Goal: Download file/media

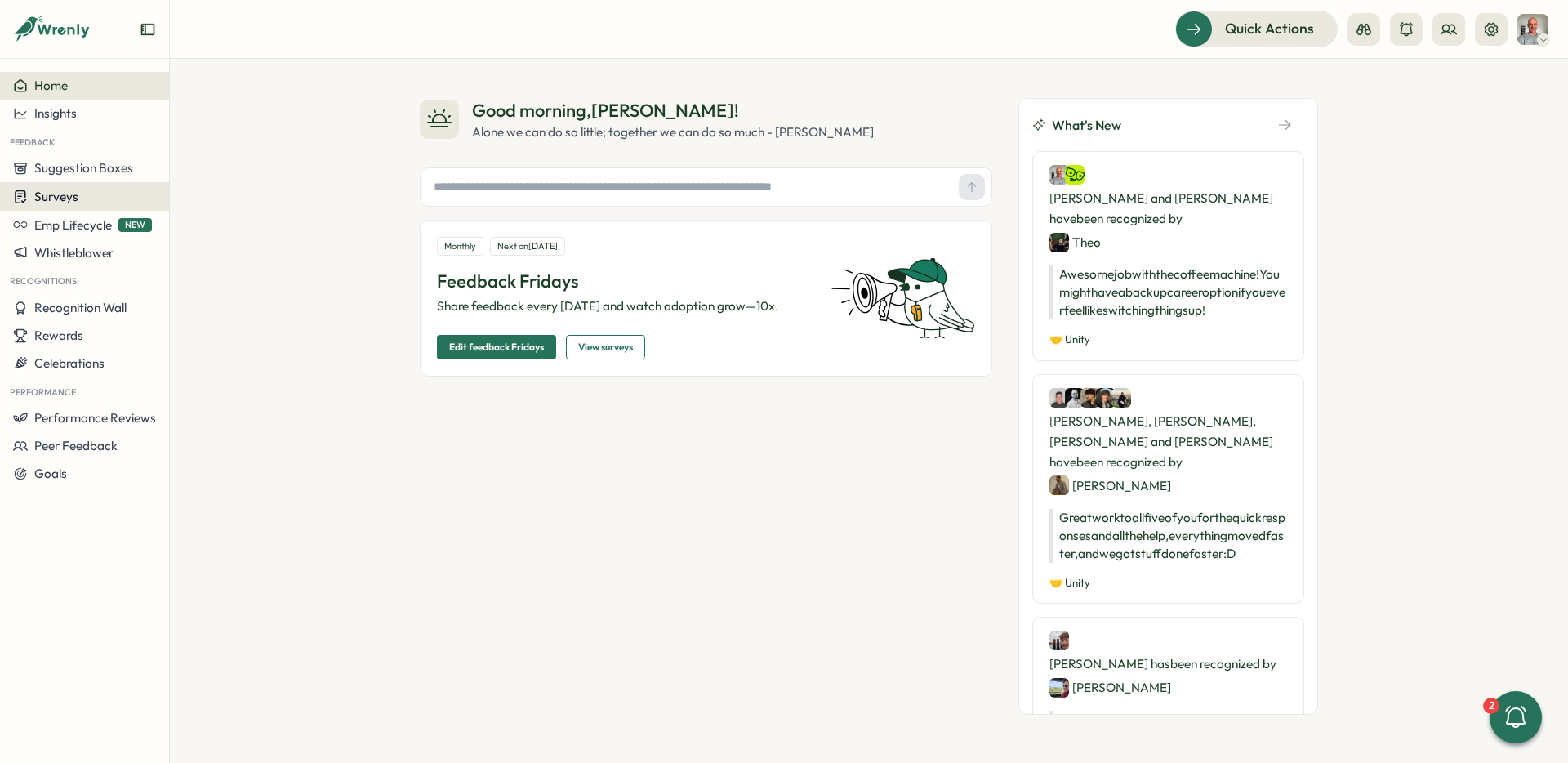
click at [66, 197] on span "Surveys" at bounding box center [56, 196] width 44 height 16
click at [195, 173] on div "Insights" at bounding box center [233, 166] width 122 height 18
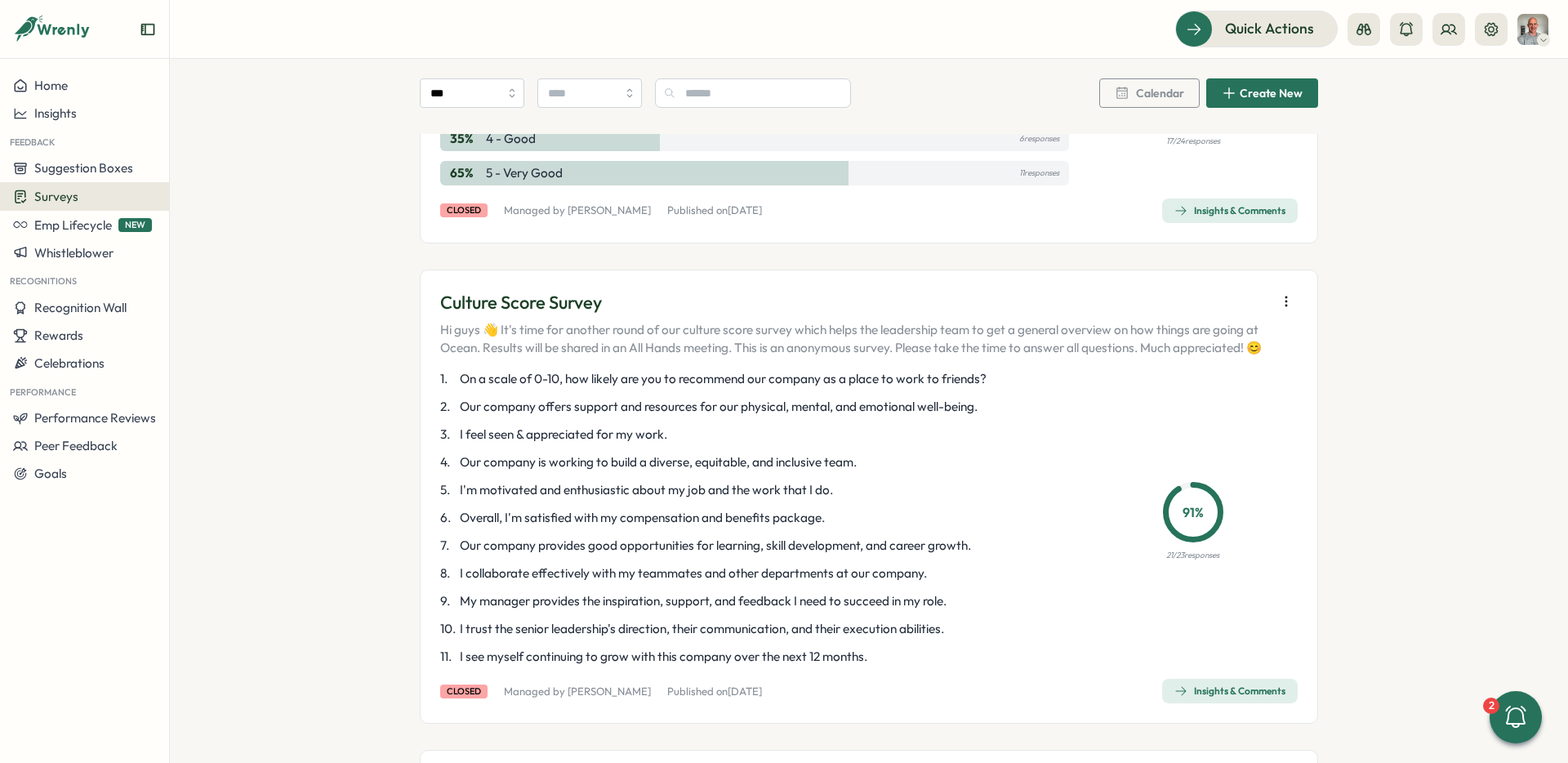
scroll to position [986, 0]
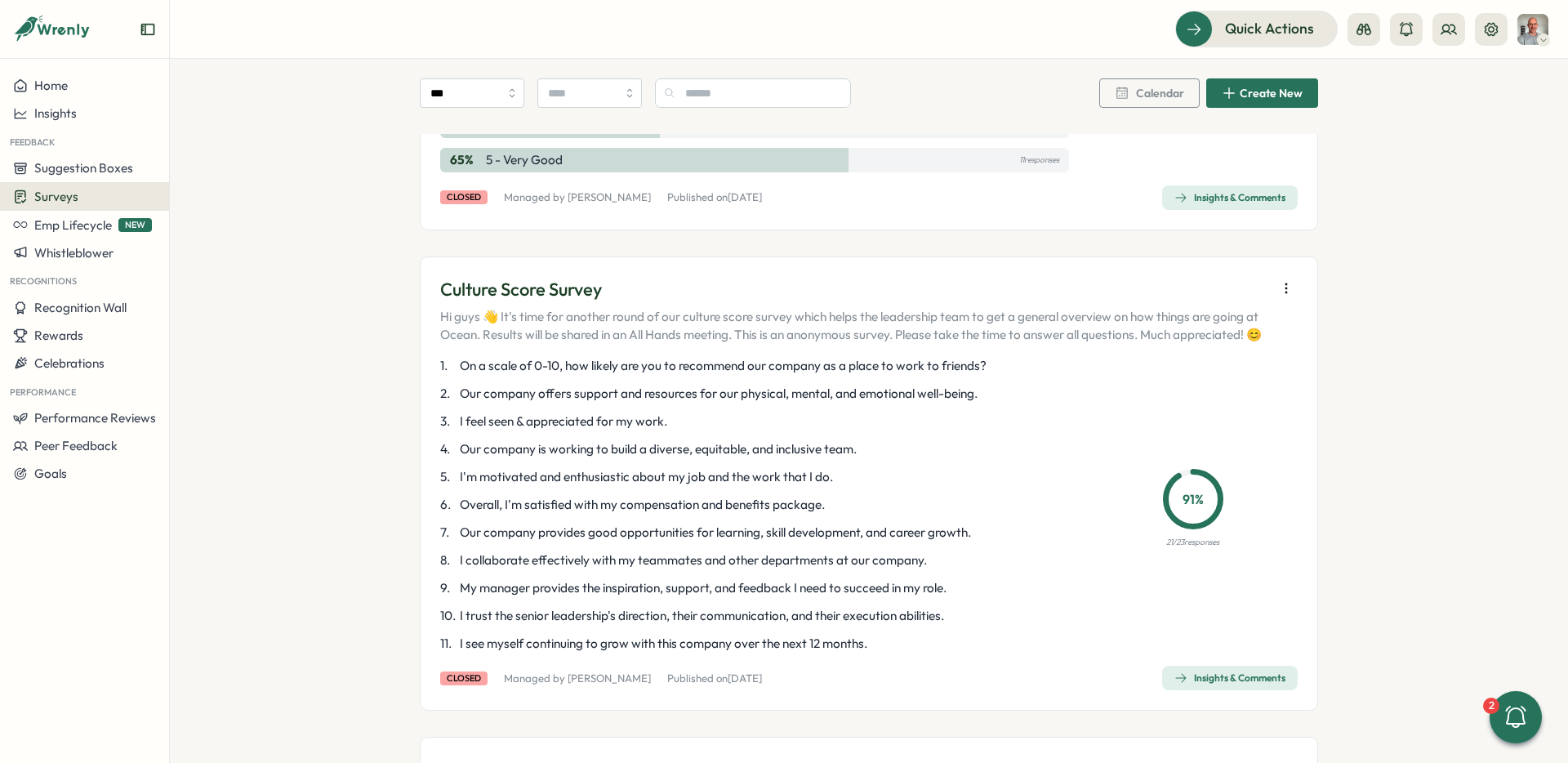
click at [1285, 294] on icon "button" at bounding box center [1286, 288] width 16 height 16
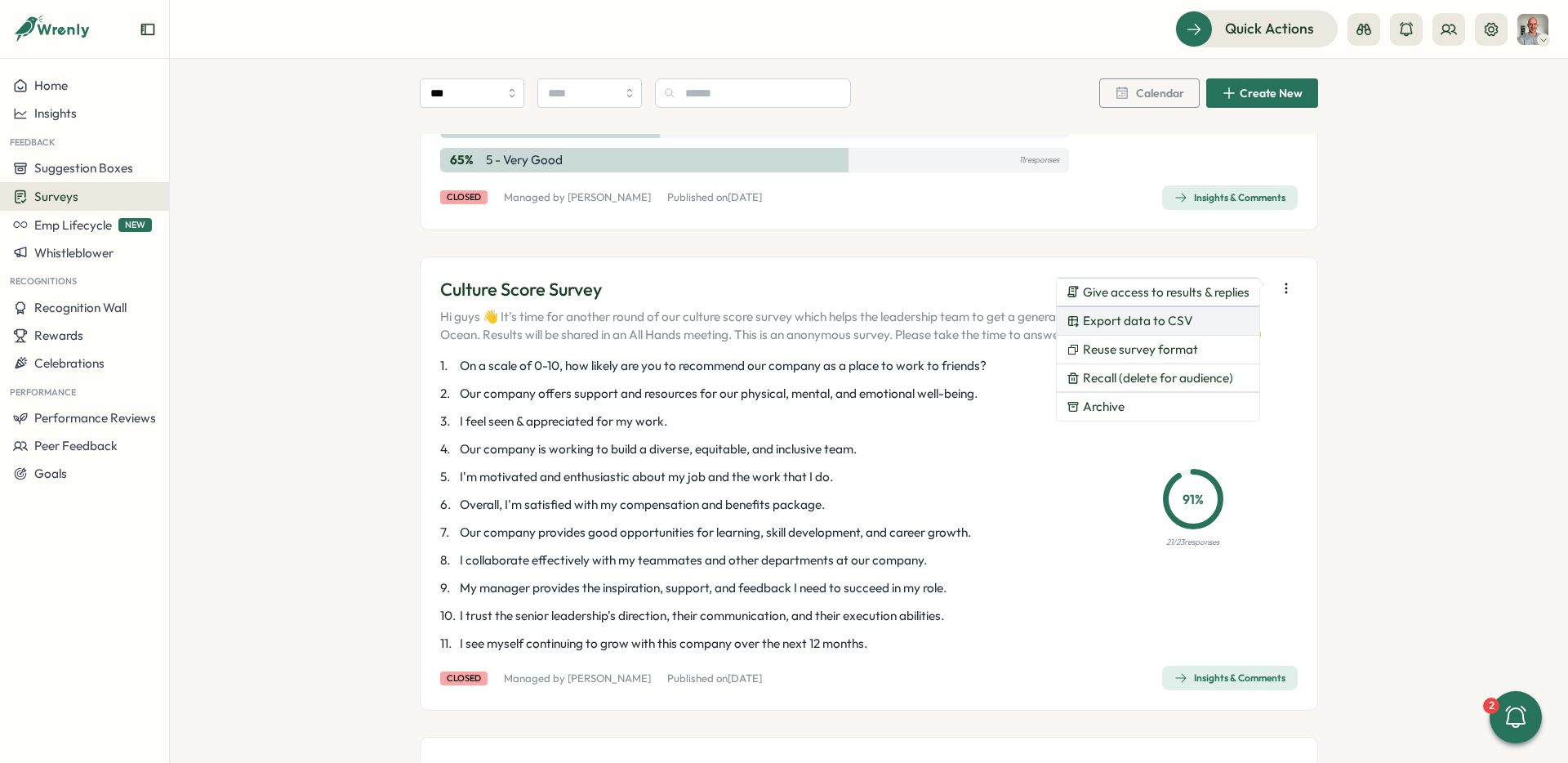
click at [1178, 324] on span "Export data to CSV" at bounding box center [1138, 321] width 111 height 15
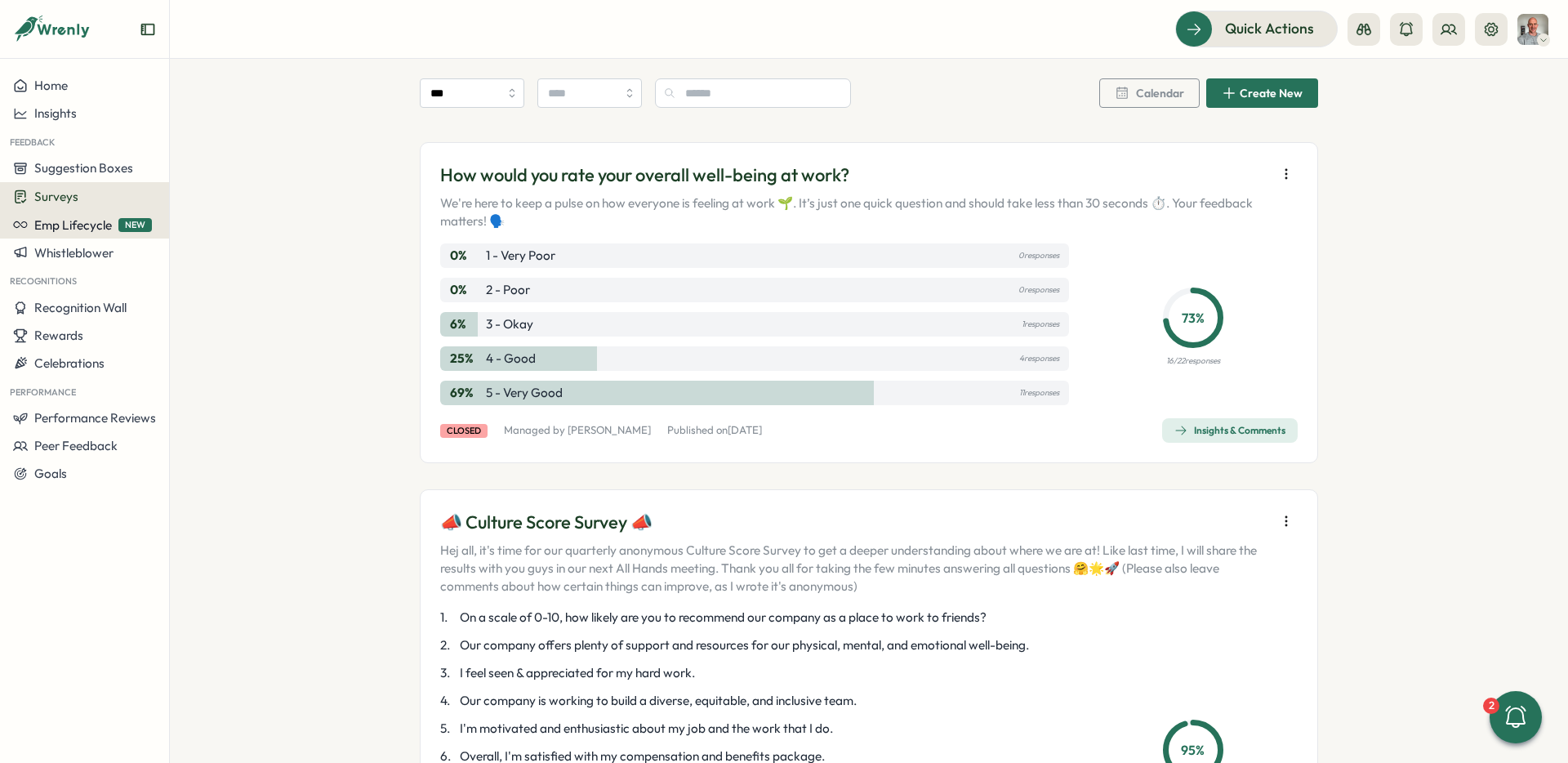
scroll to position [3316, 0]
click at [66, 194] on span "Surveys" at bounding box center [56, 196] width 44 height 16
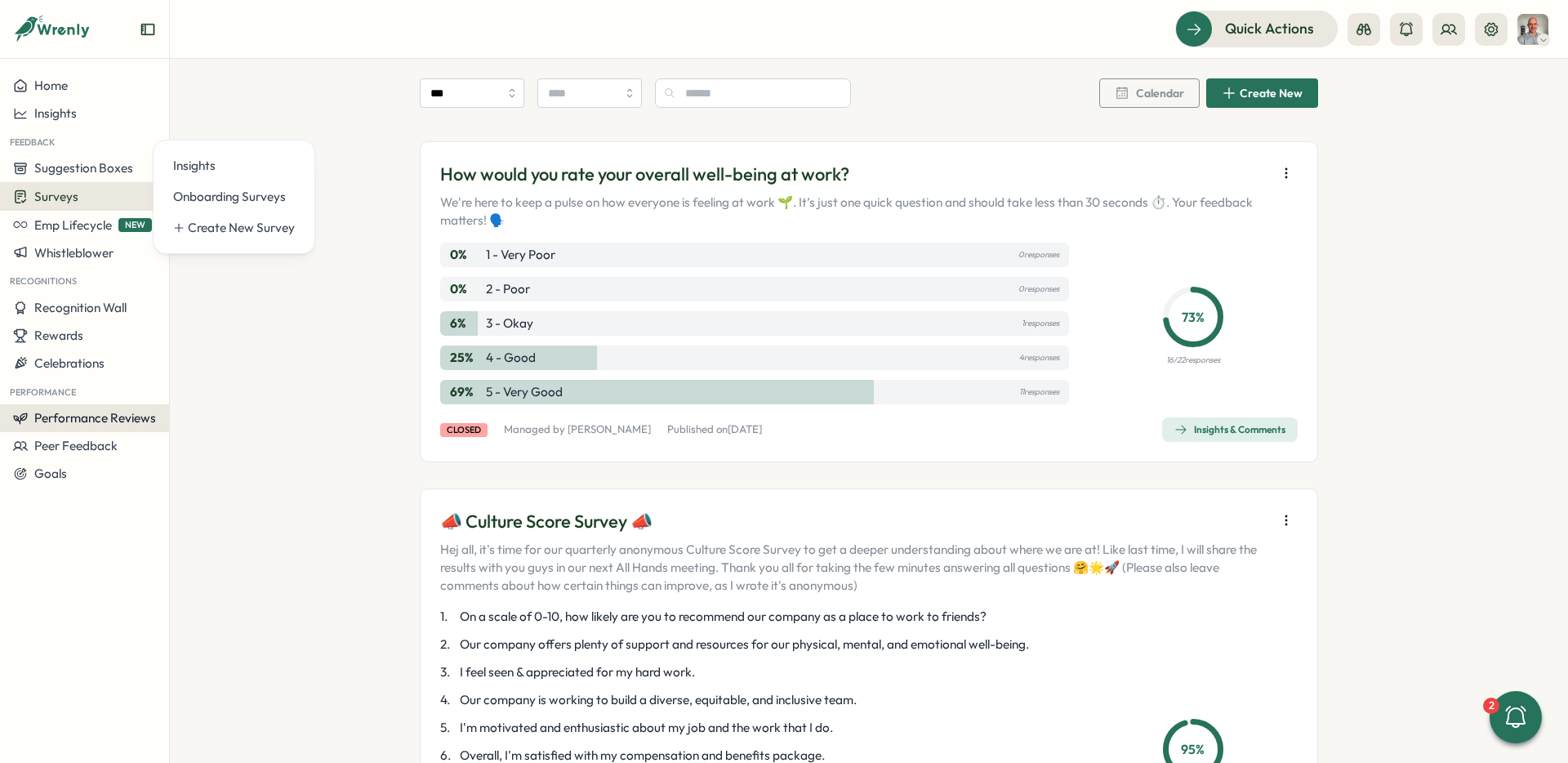
click at [78, 414] on span "Performance Reviews" at bounding box center [94, 417] width 122 height 16
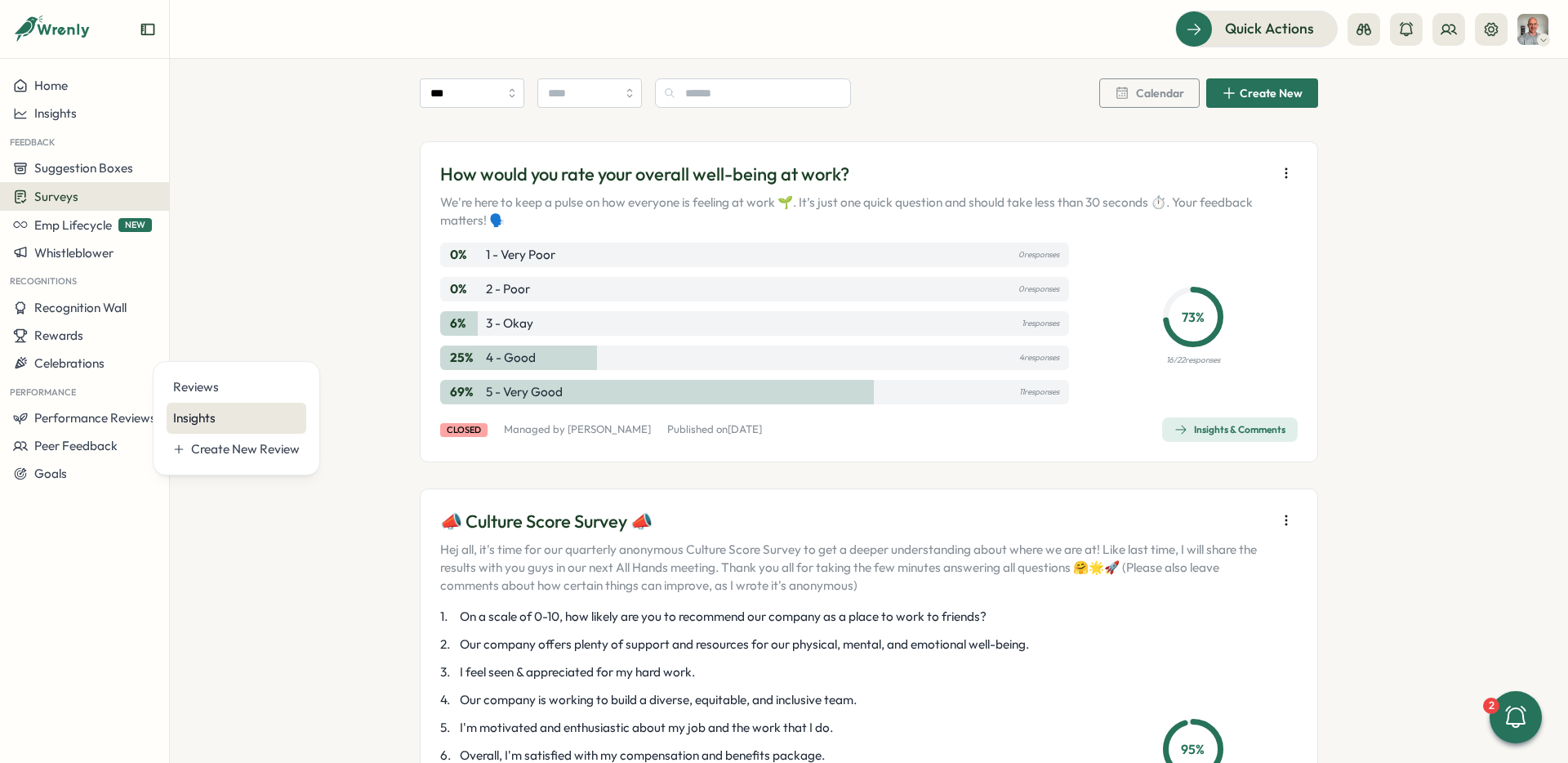
click at [179, 418] on div "Insights" at bounding box center [236, 418] width 126 height 18
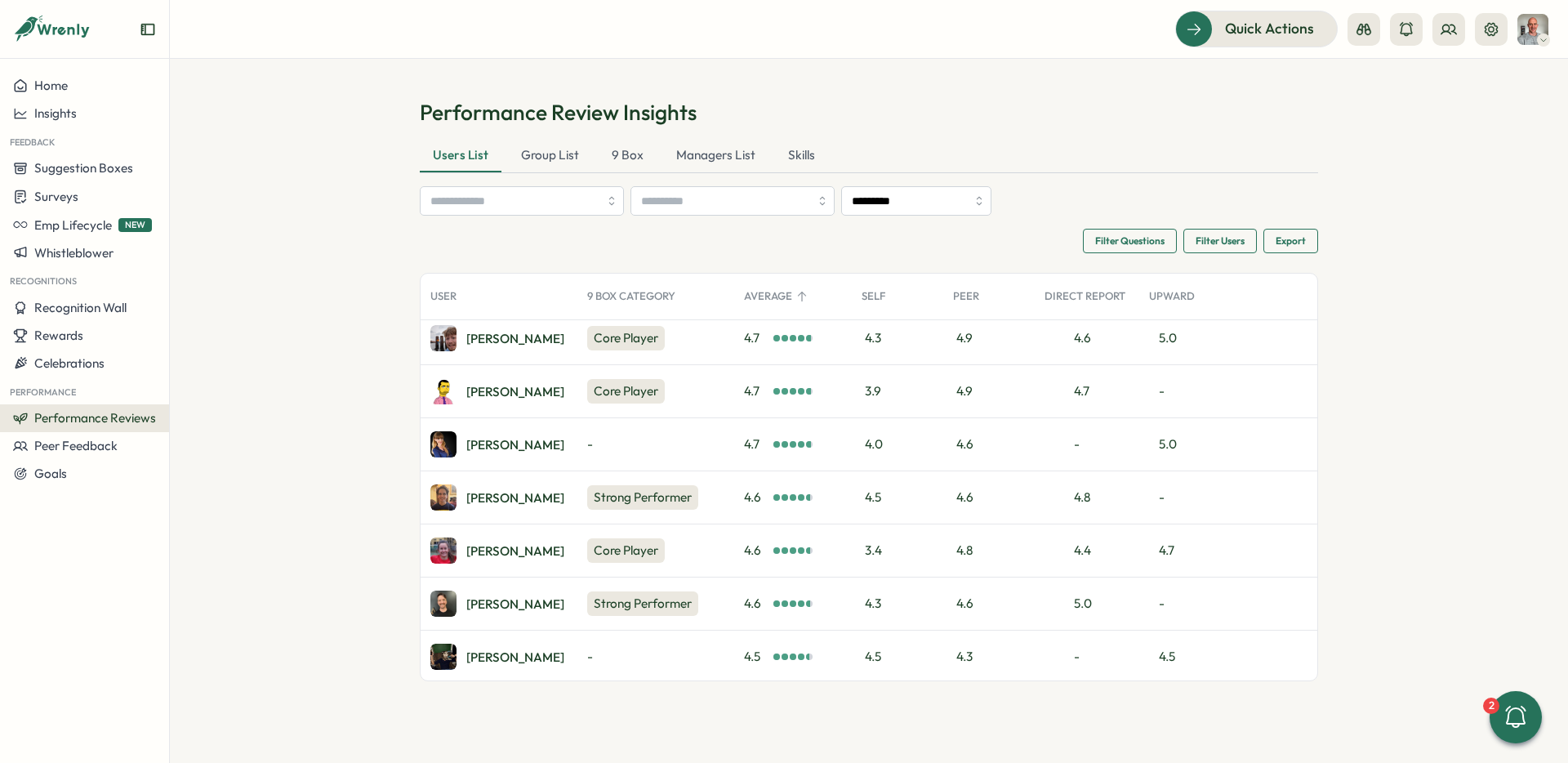
scroll to position [1126, 0]
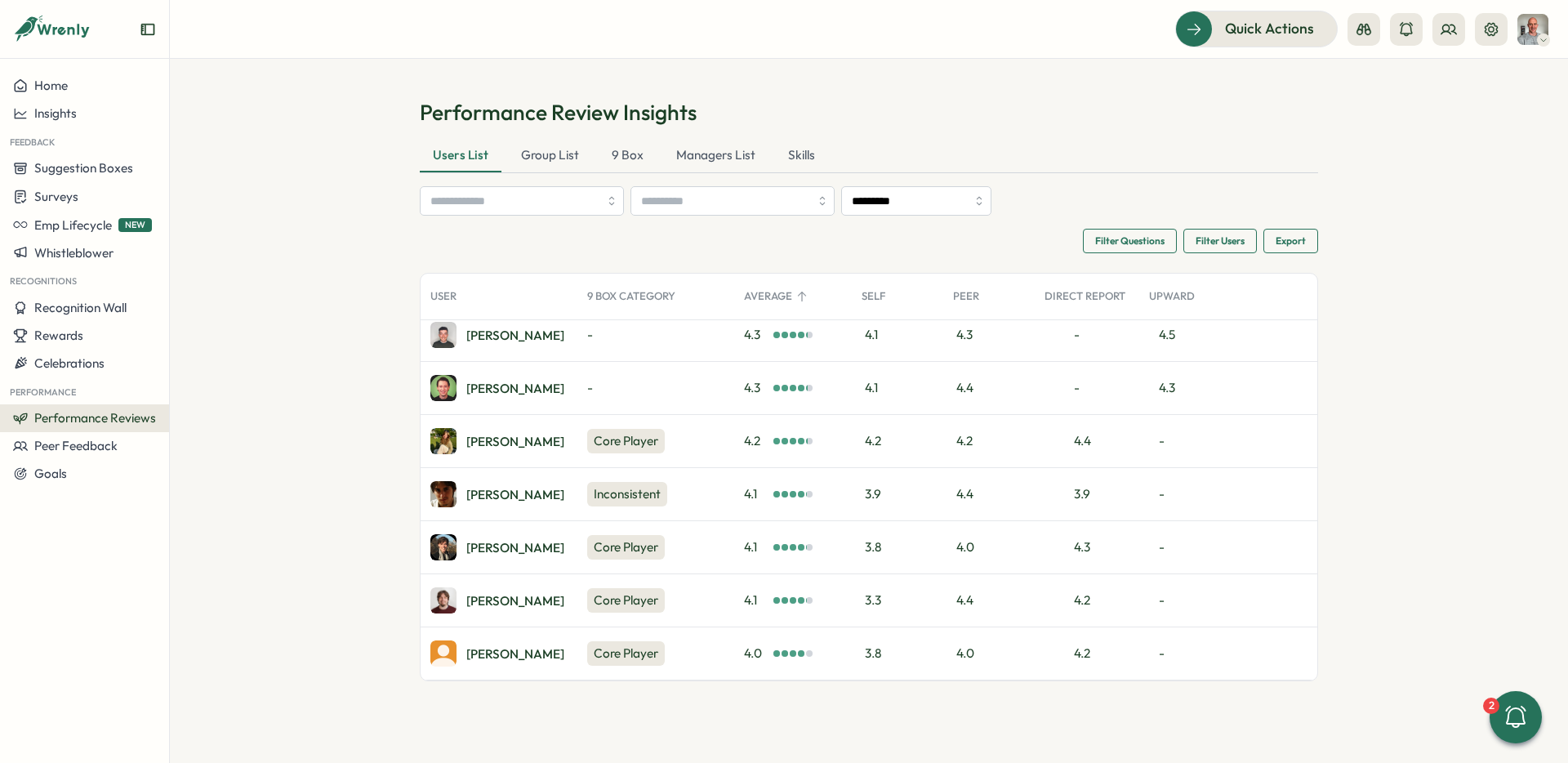
click at [1296, 244] on span "Export" at bounding box center [1290, 241] width 30 height 23
click at [545, 164] on div "Group List" at bounding box center [550, 156] width 84 height 33
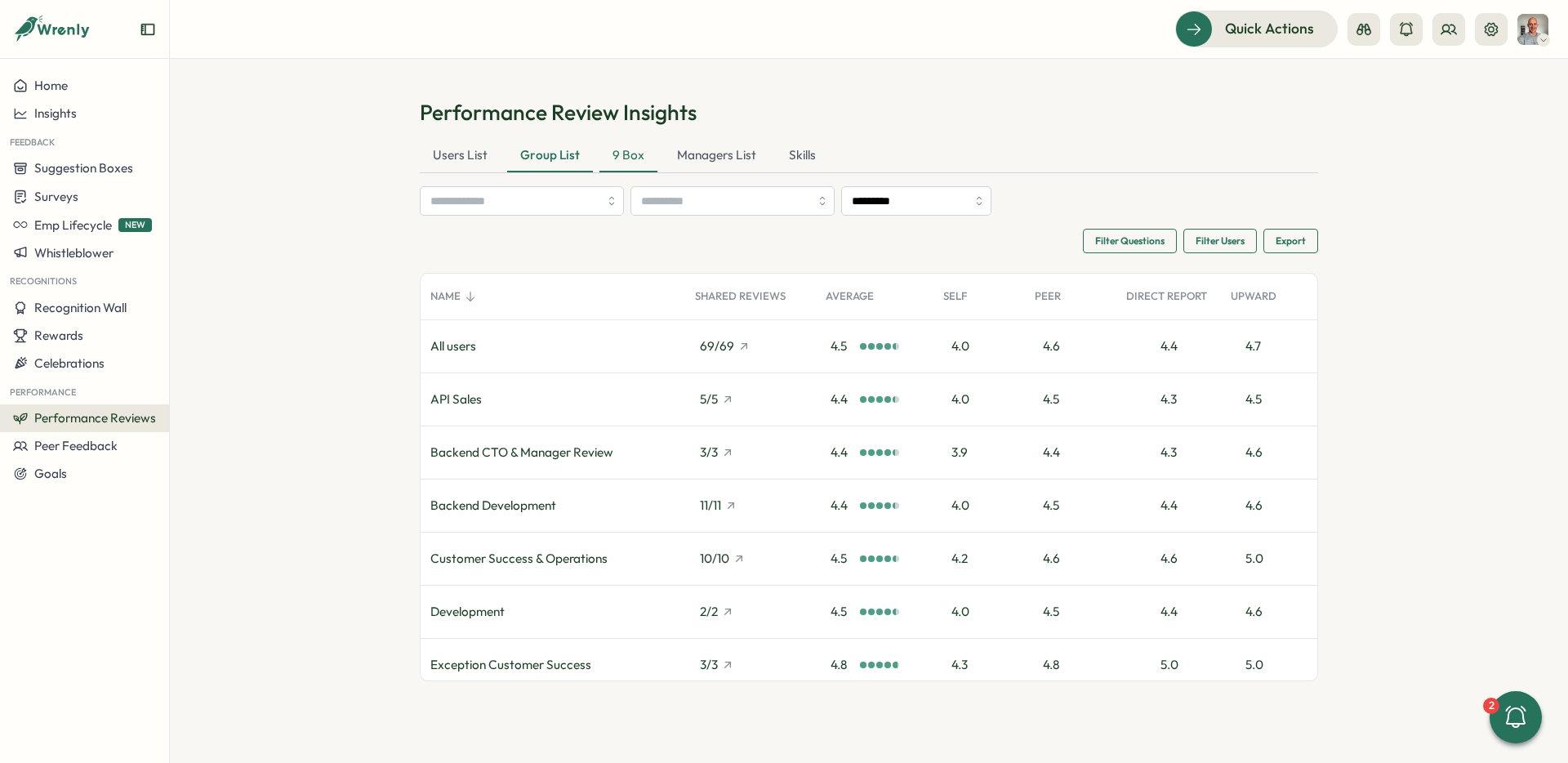
click at [627, 155] on div "9 Box" at bounding box center [628, 156] width 58 height 33
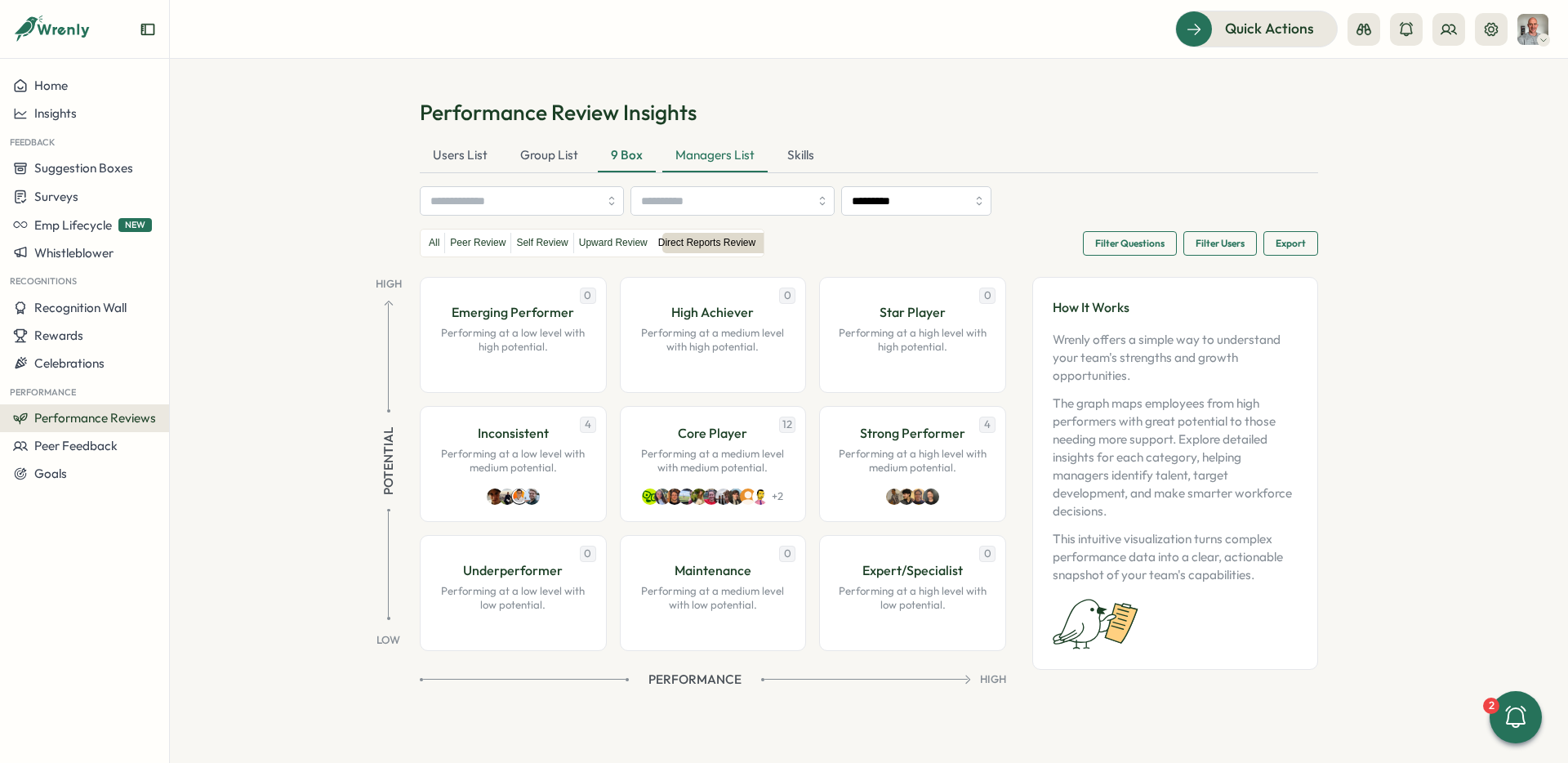
click at [704, 156] on div "Managers List" at bounding box center [714, 156] width 105 height 33
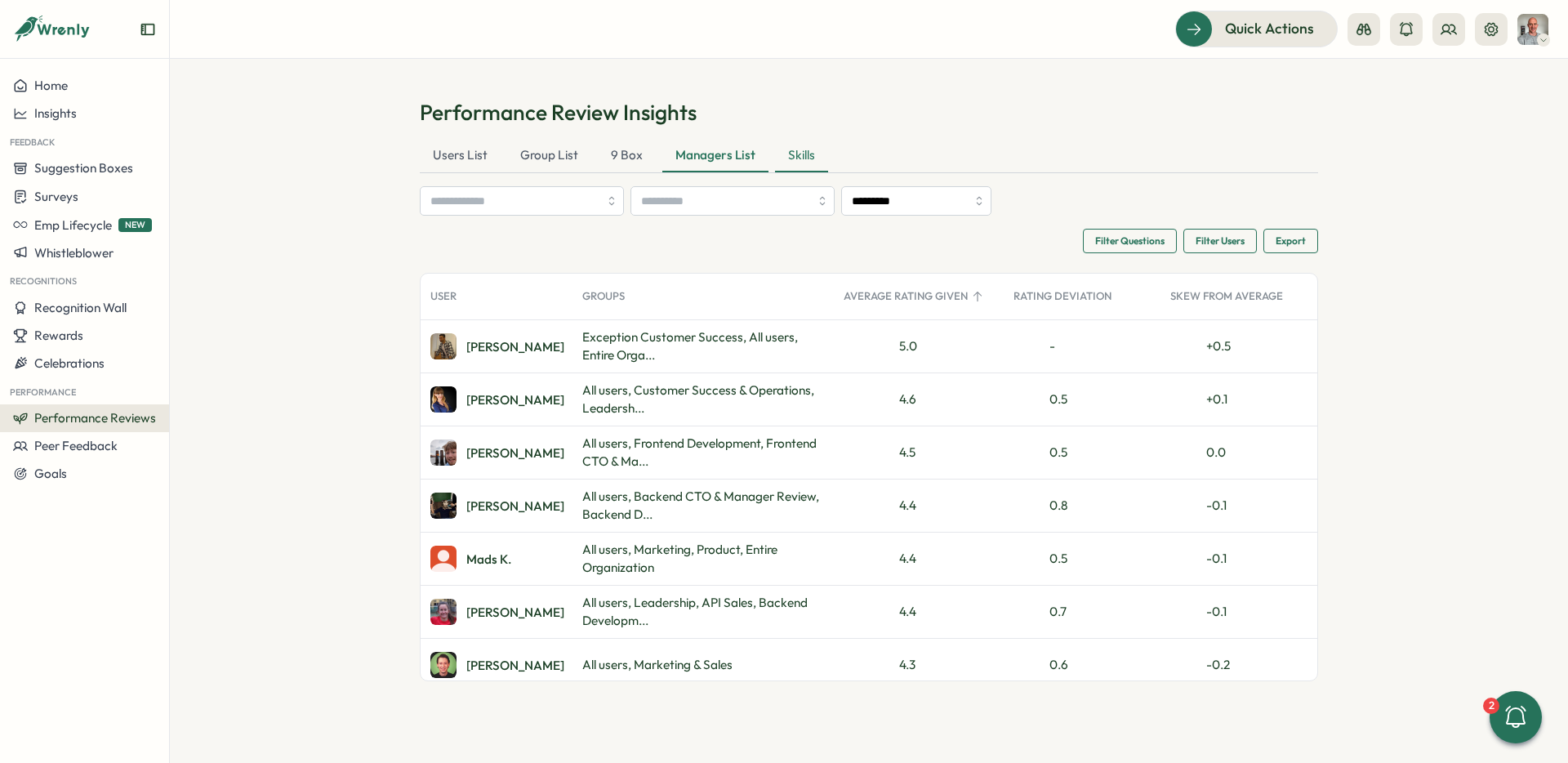
click at [785, 168] on div "Skills" at bounding box center [801, 156] width 53 height 33
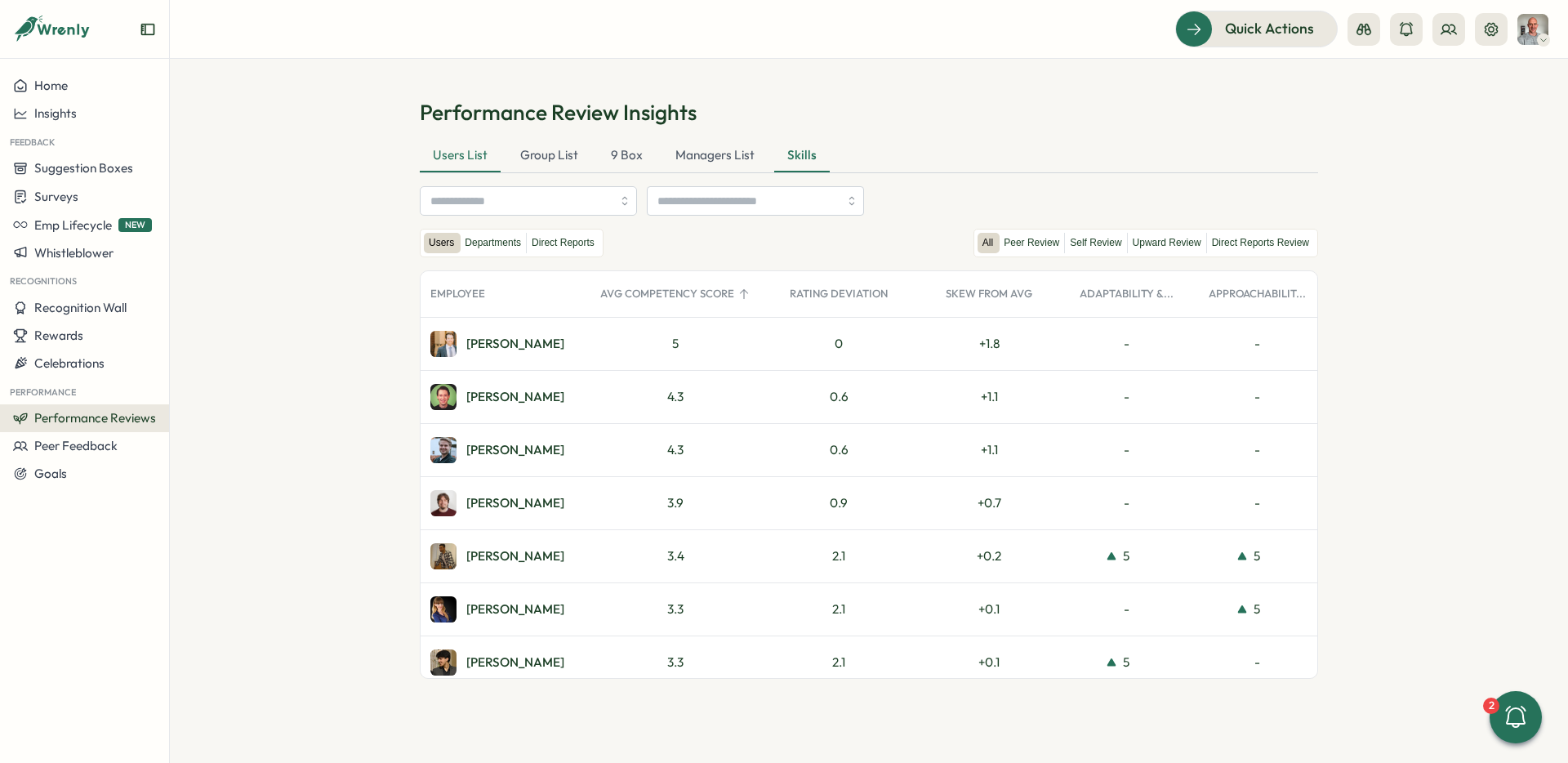
click at [447, 149] on div "Users List" at bounding box center [460, 156] width 81 height 33
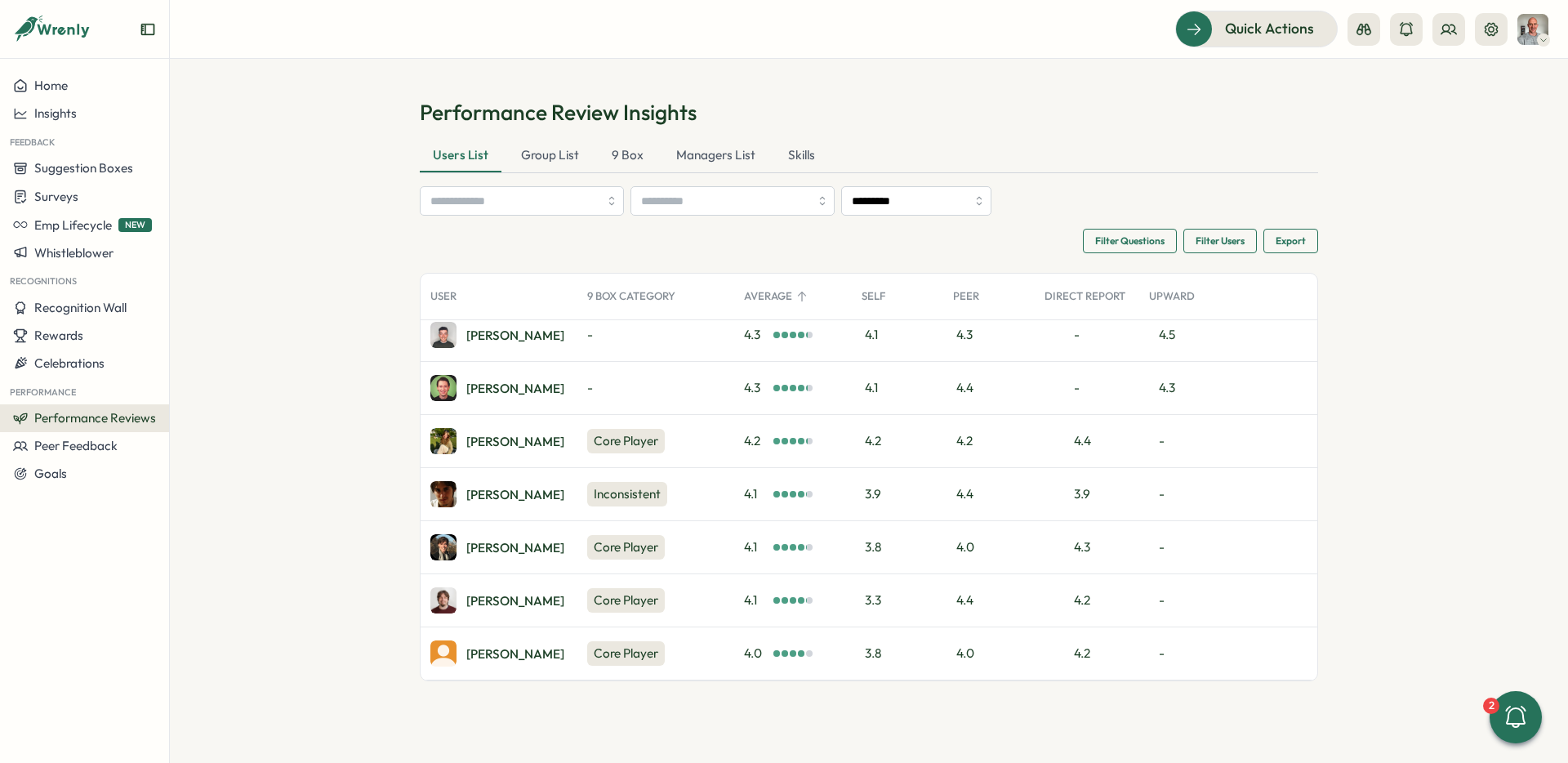
scroll to position [0, 0]
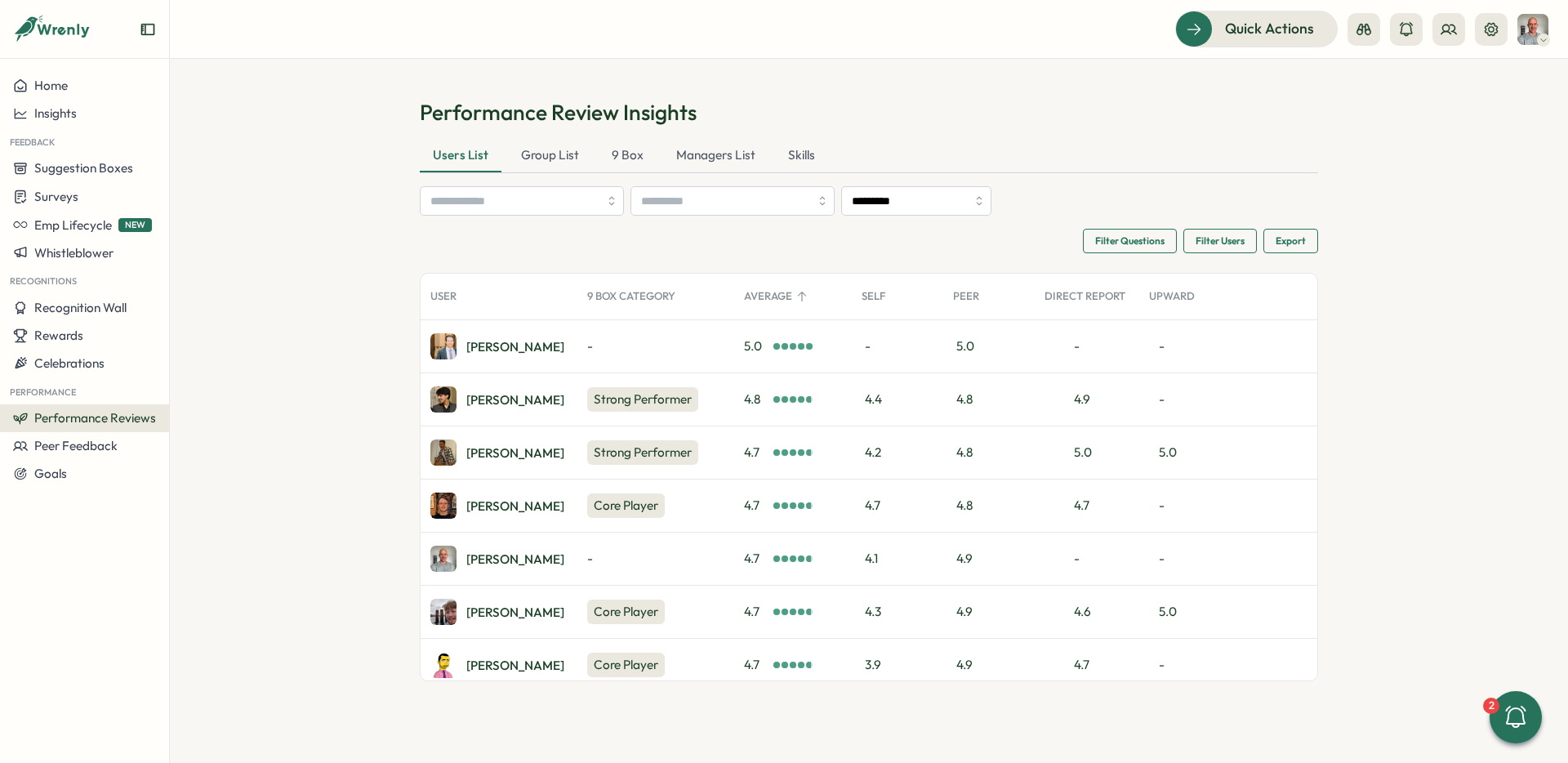
click at [1300, 244] on span "Export" at bounding box center [1290, 241] width 30 height 23
click at [1199, 257] on div "Export All Data" at bounding box center [1200, 255] width 86 height 13
